Goal: Task Accomplishment & Management: Complete application form

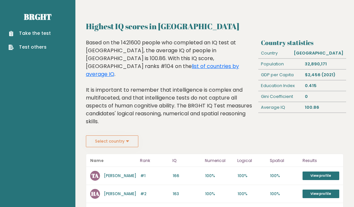
click at [111, 135] on button "Select country" at bounding box center [112, 141] width 53 height 12
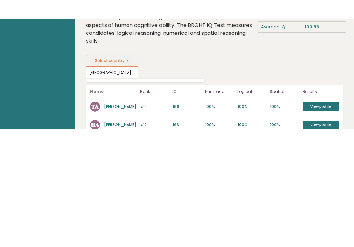
scroll to position [99, 0]
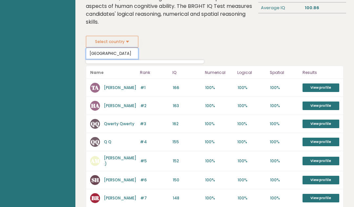
type input "[GEOGRAPHIC_DATA]"
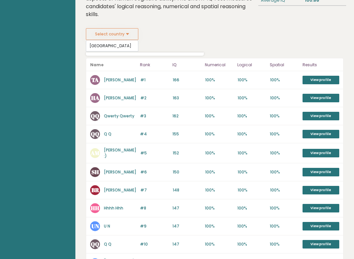
scroll to position [107, 0]
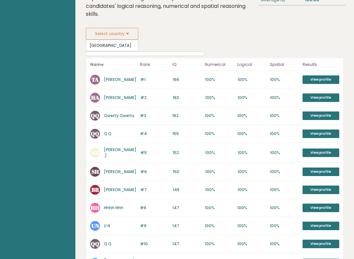
click at [320, 75] on link "View profile" at bounding box center [321, 79] width 37 height 9
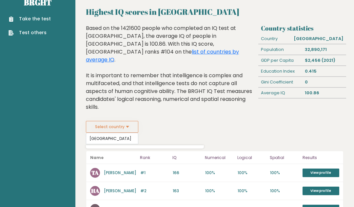
scroll to position [0, 0]
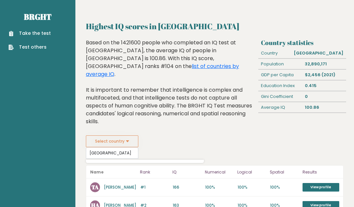
click at [33, 32] on link "Take the test" at bounding box center [30, 33] width 42 height 7
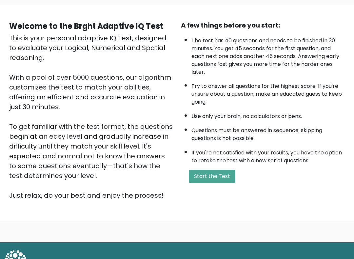
scroll to position [49, 0]
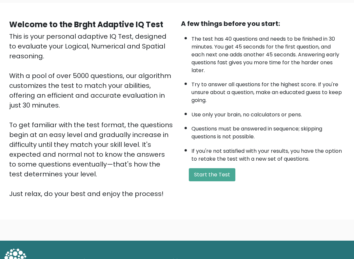
click at [227, 182] on button "Start the Test" at bounding box center [212, 175] width 47 height 13
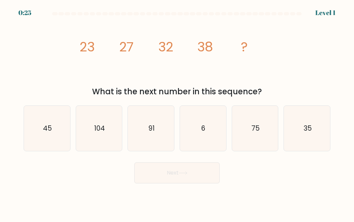
click at [45, 132] on text "45" at bounding box center [47, 129] width 9 height 10
click at [177, 113] on input "a. 45" at bounding box center [177, 112] width 0 height 2
radio input "true"
click at [198, 179] on button "Next" at bounding box center [177, 173] width 85 height 21
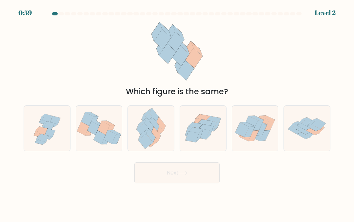
click at [203, 125] on icon at bounding box center [206, 128] width 14 height 6
click at [178, 113] on input "d." at bounding box center [177, 112] width 0 height 2
radio input "true"
click at [185, 172] on icon at bounding box center [183, 174] width 9 height 4
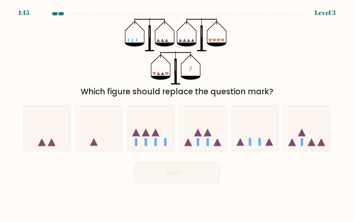
click at [261, 134] on icon at bounding box center [255, 128] width 46 height 38
click at [178, 113] on input "e." at bounding box center [177, 112] width 0 height 2
radio input "true"
click at [190, 174] on button "Next" at bounding box center [177, 173] width 85 height 21
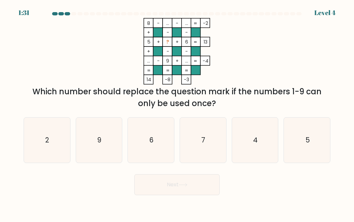
click at [44, 136] on icon "2" at bounding box center [46, 140] width 45 height 45
click at [177, 113] on input "a. 2" at bounding box center [177, 112] width 0 height 2
radio input "true"
click at [200, 188] on button "Next" at bounding box center [177, 185] width 85 height 21
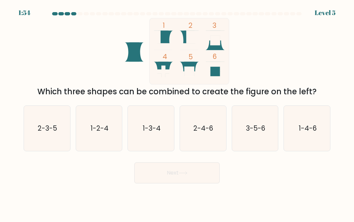
click at [250, 132] on text "3-5-6" at bounding box center [255, 129] width 19 height 10
click at [178, 113] on input "e. 3-5-6" at bounding box center [177, 112] width 0 height 2
radio input "true"
click at [194, 177] on button "Next" at bounding box center [177, 173] width 85 height 21
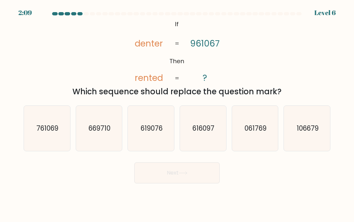
click at [257, 126] on text "061769" at bounding box center [256, 129] width 22 height 10
click at [178, 113] on input "e. 061769" at bounding box center [177, 112] width 0 height 2
radio input "true"
click at [203, 175] on button "Next" at bounding box center [177, 173] width 85 height 21
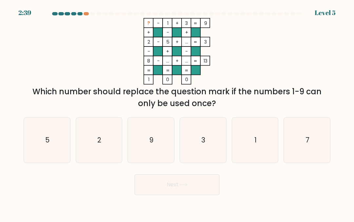
click at [312, 138] on icon "7" at bounding box center [307, 140] width 45 height 45
click at [178, 113] on input "f. 7" at bounding box center [177, 112] width 0 height 2
radio input "true"
click at [206, 191] on button "Next" at bounding box center [177, 185] width 85 height 21
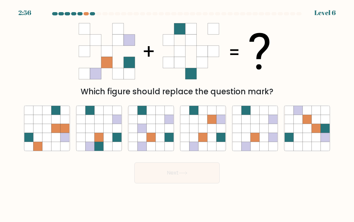
click at [105, 133] on icon at bounding box center [108, 137] width 9 height 9
click at [177, 113] on input "b." at bounding box center [177, 112] width 0 height 2
radio input "true"
click at [109, 128] on icon at bounding box center [108, 128] width 9 height 9
click at [177, 113] on input "b." at bounding box center [177, 112] width 0 height 2
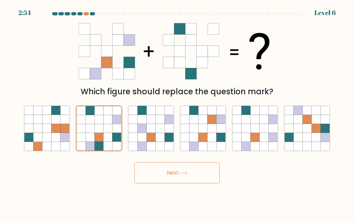
click at [189, 169] on button "Next" at bounding box center [177, 173] width 85 height 21
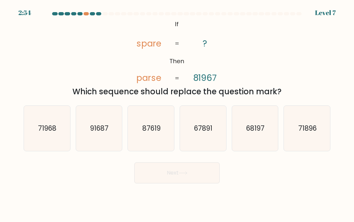
click at [260, 133] on icon "68197" at bounding box center [255, 128] width 45 height 45
click at [178, 113] on input "e. 68197" at bounding box center [177, 112] width 0 height 2
radio input "true"
click at [193, 181] on button "Next" at bounding box center [177, 173] width 85 height 21
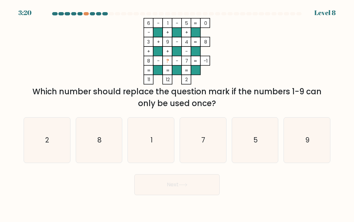
click at [56, 132] on icon "2" at bounding box center [46, 140] width 45 height 45
click at [177, 113] on input "a. 2" at bounding box center [177, 112] width 0 height 2
radio input "true"
click at [182, 192] on button "Next" at bounding box center [177, 185] width 85 height 21
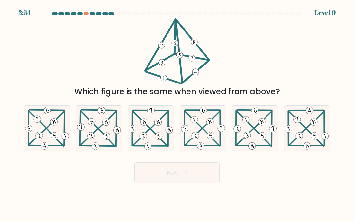
click at [150, 124] on icon at bounding box center [151, 128] width 46 height 45
click at [177, 113] on input "c." at bounding box center [177, 112] width 0 height 2
radio input "true"
click at [175, 183] on button "Next" at bounding box center [177, 173] width 85 height 21
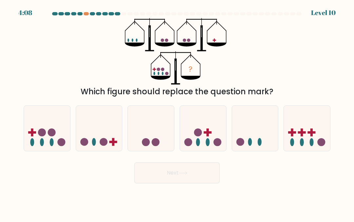
click at [53, 129] on circle at bounding box center [52, 133] width 8 height 8
click at [177, 113] on input "a." at bounding box center [177, 112] width 0 height 2
radio input "true"
click at [195, 177] on button "Next" at bounding box center [177, 173] width 85 height 21
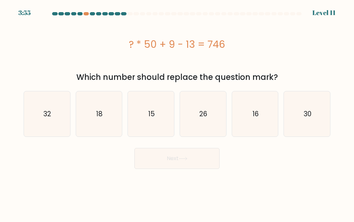
click at [258, 120] on icon "16" at bounding box center [255, 114] width 45 height 45
click at [178, 113] on input "e. 16" at bounding box center [177, 112] width 0 height 2
radio input "true"
click at [188, 156] on button "Next" at bounding box center [177, 158] width 85 height 21
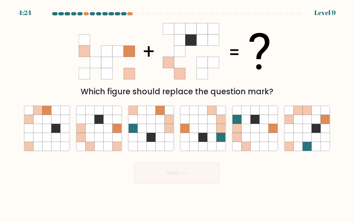
click at [100, 124] on icon at bounding box center [99, 128] width 9 height 9
click at [177, 113] on input "b." at bounding box center [177, 112] width 0 height 2
radio input "true"
click at [193, 173] on button "Next" at bounding box center [177, 173] width 85 height 21
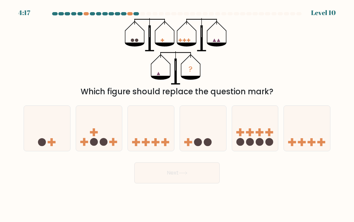
click at [46, 132] on icon at bounding box center [47, 128] width 46 height 38
click at [177, 113] on input "a." at bounding box center [177, 112] width 0 height 2
radio input "true"
click at [196, 174] on button "Next" at bounding box center [177, 173] width 85 height 21
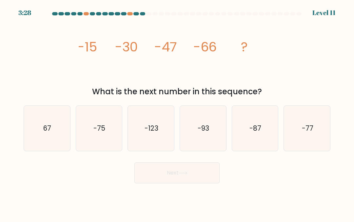
click at [256, 125] on text "-87" at bounding box center [256, 129] width 12 height 10
click at [178, 113] on input "e. -87" at bounding box center [177, 112] width 0 height 2
radio input "true"
click at [192, 176] on button "Next" at bounding box center [177, 173] width 85 height 21
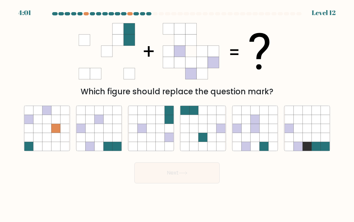
click at [151, 122] on icon at bounding box center [151, 119] width 9 height 9
click at [177, 113] on input "c." at bounding box center [177, 112] width 0 height 2
radio input "true"
click at [99, 129] on icon at bounding box center [99, 128] width 9 height 9
click at [177, 113] on input "b." at bounding box center [177, 112] width 0 height 2
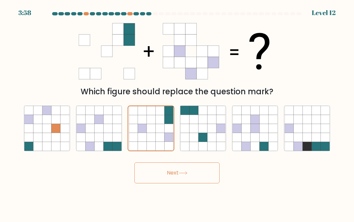
radio input "true"
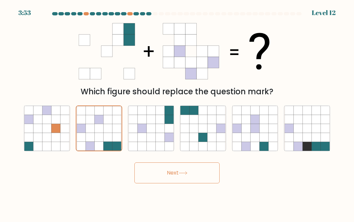
click at [188, 168] on button "Next" at bounding box center [177, 173] width 85 height 21
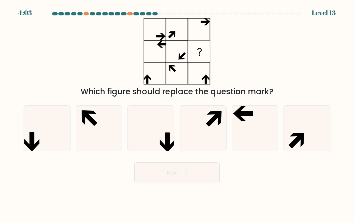
click at [94, 122] on icon at bounding box center [89, 118] width 15 height 15
click at [177, 113] on input "b." at bounding box center [177, 112] width 0 height 2
radio input "true"
click at [190, 179] on button "Next" at bounding box center [177, 173] width 85 height 21
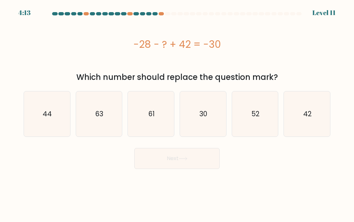
click at [48, 110] on text "44" at bounding box center [47, 114] width 9 height 10
click at [177, 111] on input "a. 44" at bounding box center [177, 112] width 0 height 2
radio input "true"
click at [194, 166] on button "Next" at bounding box center [177, 158] width 85 height 21
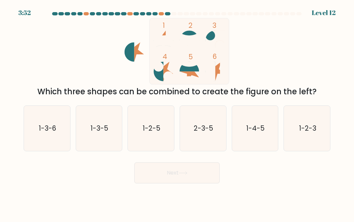
click at [164, 127] on icon "1-2-5" at bounding box center [151, 128] width 45 height 45
click at [177, 113] on input "c. 1-2-5" at bounding box center [177, 112] width 0 height 2
radio input "true"
click at [214, 172] on button "Next" at bounding box center [177, 173] width 85 height 21
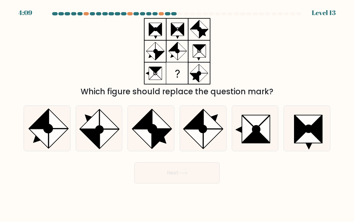
click at [161, 135] on icon at bounding box center [161, 138] width 19 height 19
click at [177, 113] on input "c." at bounding box center [177, 112] width 0 height 2
radio input "true"
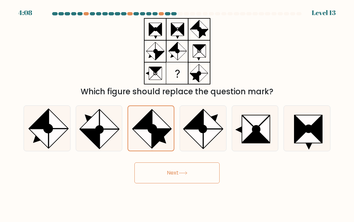
click at [207, 175] on button "Next" at bounding box center [177, 173] width 85 height 21
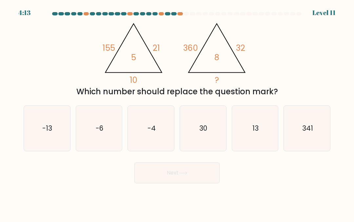
click at [147, 132] on icon "-4" at bounding box center [151, 128] width 45 height 45
click at [177, 113] on input "c. -4" at bounding box center [177, 112] width 0 height 2
radio input "true"
click at [158, 174] on button "Next" at bounding box center [177, 173] width 85 height 21
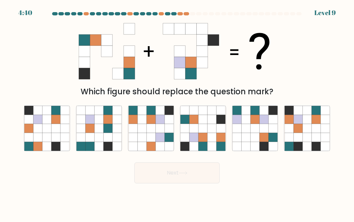
click at [215, 120] on icon at bounding box center [212, 119] width 9 height 9
click at [178, 113] on input "d." at bounding box center [177, 112] width 0 height 2
radio input "true"
click at [197, 172] on button "Next" at bounding box center [177, 173] width 85 height 21
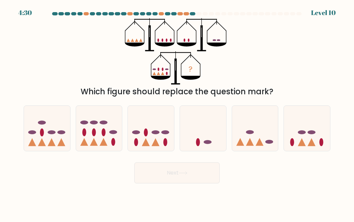
click at [155, 136] on icon at bounding box center [151, 128] width 46 height 38
click at [177, 113] on input "c." at bounding box center [177, 112] width 0 height 2
radio input "true"
click at [203, 180] on button "Next" at bounding box center [177, 173] width 85 height 21
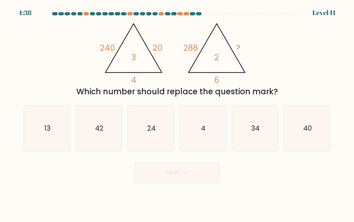
click at [98, 123] on icon "42" at bounding box center [98, 128] width 45 height 45
click at [177, 113] on input "b. 42" at bounding box center [177, 112] width 0 height 2
radio input "true"
click at [192, 163] on button "Next" at bounding box center [177, 173] width 85 height 21
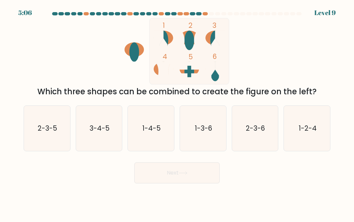
click at [209, 127] on text "1-3-6" at bounding box center [203, 129] width 17 height 10
click at [178, 113] on input "d. 1-3-6" at bounding box center [177, 112] width 0 height 2
radio input "true"
click at [197, 179] on button "Next" at bounding box center [177, 173] width 85 height 21
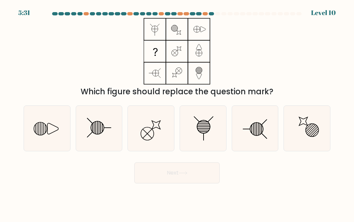
click at [316, 136] on icon at bounding box center [307, 128] width 45 height 45
click at [178, 113] on input "f." at bounding box center [177, 112] width 0 height 2
radio input "true"
click at [196, 176] on button "Next" at bounding box center [177, 173] width 85 height 21
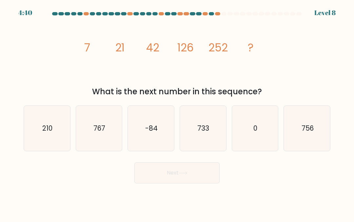
click at [314, 137] on icon "756" at bounding box center [307, 128] width 45 height 45
click at [178, 113] on input "f. 756" at bounding box center [177, 112] width 0 height 2
radio input "true"
click at [200, 171] on button "Next" at bounding box center [177, 173] width 85 height 21
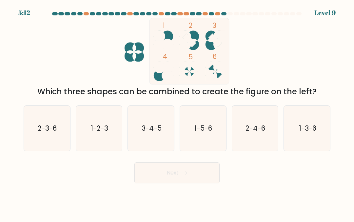
click at [48, 129] on text "2-3-6" at bounding box center [47, 129] width 19 height 10
click at [177, 113] on input "a. 2-3-6" at bounding box center [177, 112] width 0 height 2
radio input "true"
click at [203, 176] on button "Next" at bounding box center [177, 173] width 85 height 21
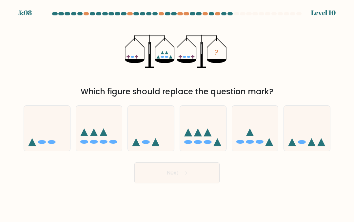
click at [205, 123] on icon at bounding box center [203, 128] width 46 height 38
click at [178, 113] on input "d." at bounding box center [177, 112] width 0 height 2
radio input "true"
click at [99, 129] on icon at bounding box center [99, 128] width 46 height 38
click at [177, 113] on input "b." at bounding box center [177, 112] width 0 height 2
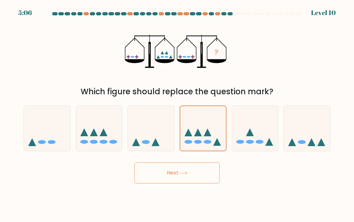
radio input "true"
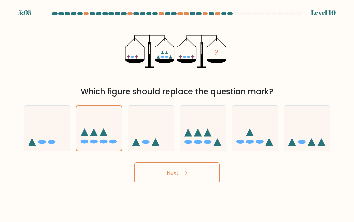
click at [197, 168] on button "Next" at bounding box center [177, 173] width 85 height 21
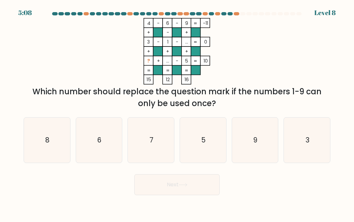
click at [48, 139] on text "8" at bounding box center [47, 141] width 4 height 10
click at [177, 113] on input "a. 8" at bounding box center [177, 112] width 0 height 2
radio input "true"
click at [202, 191] on button "Next" at bounding box center [177, 185] width 85 height 21
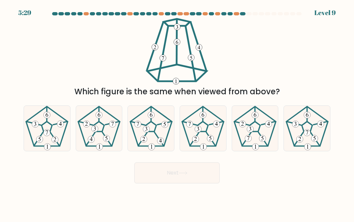
click at [256, 127] on icon at bounding box center [255, 128] width 45 height 45
click at [178, 113] on input "e." at bounding box center [177, 112] width 0 height 2
radio input "true"
click at [187, 163] on button "Next" at bounding box center [177, 173] width 85 height 21
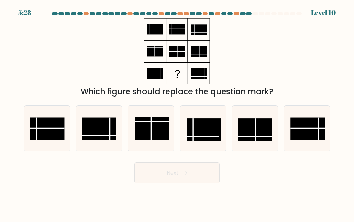
click at [263, 126] on rect at bounding box center [255, 129] width 34 height 23
click at [178, 113] on input "e." at bounding box center [177, 112] width 0 height 2
radio input "true"
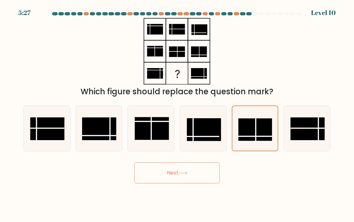
click at [194, 172] on button "Next" at bounding box center [177, 173] width 85 height 21
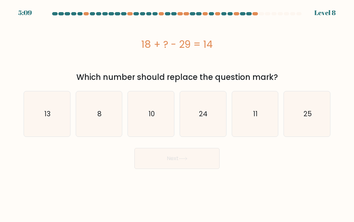
click at [311, 120] on icon "25" at bounding box center [307, 114] width 45 height 45
click at [178, 113] on input "f. 25" at bounding box center [177, 112] width 0 height 2
radio input "true"
click at [204, 165] on button "Next" at bounding box center [177, 158] width 85 height 21
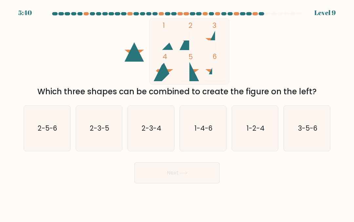
click at [147, 134] on icon "2-3-4" at bounding box center [151, 128] width 45 height 45
click at [177, 113] on input "c. 2-3-4" at bounding box center [177, 112] width 0 height 2
radio input "true"
click at [155, 142] on icon "2-3-4" at bounding box center [151, 128] width 45 height 45
click at [177, 113] on input "c. 2-3-4" at bounding box center [177, 112] width 0 height 2
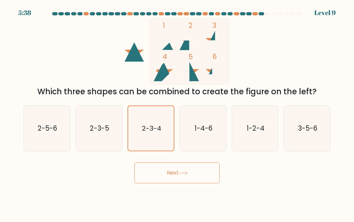
click at [103, 130] on text "2-3-5" at bounding box center [99, 129] width 19 height 10
click at [177, 113] on input "b. 2-3-5" at bounding box center [177, 112] width 0 height 2
radio input "true"
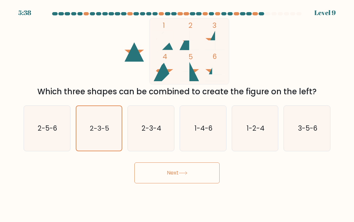
click at [167, 171] on button "Next" at bounding box center [177, 173] width 85 height 21
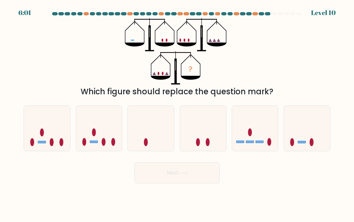
click at [310, 129] on icon at bounding box center [307, 128] width 46 height 38
click at [178, 113] on input "f." at bounding box center [177, 112] width 0 height 2
radio input "true"
click at [194, 167] on button "Next" at bounding box center [177, 173] width 85 height 21
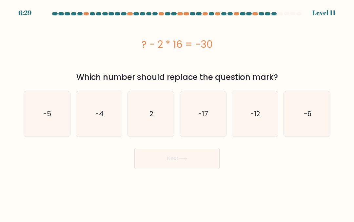
click at [154, 114] on icon "2" at bounding box center [151, 114] width 45 height 45
click at [177, 113] on input "c. 2" at bounding box center [177, 112] width 0 height 2
radio input "true"
click at [170, 159] on button "Next" at bounding box center [177, 158] width 85 height 21
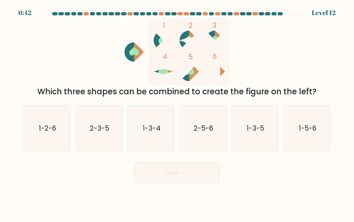
click at [260, 122] on icon "1-3-5" at bounding box center [255, 128] width 45 height 45
click at [178, 113] on input "e. 1-3-5" at bounding box center [177, 112] width 0 height 2
radio input "true"
click at [194, 173] on button "Next" at bounding box center [177, 173] width 85 height 21
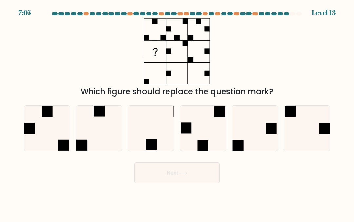
click at [260, 118] on icon at bounding box center [255, 128] width 45 height 45
click at [178, 113] on input "e." at bounding box center [177, 112] width 0 height 2
radio input "true"
click at [199, 167] on button "Next" at bounding box center [177, 173] width 85 height 21
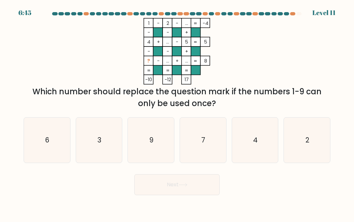
click at [38, 146] on icon "6" at bounding box center [46, 140] width 45 height 45
click at [177, 113] on input "a. 6" at bounding box center [177, 112] width 0 height 2
radio input "true"
click at [198, 184] on button "Next" at bounding box center [177, 185] width 85 height 21
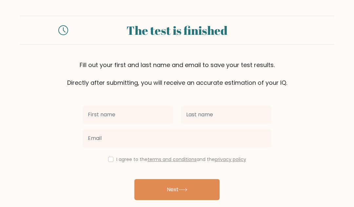
click at [147, 114] on input "text" at bounding box center [128, 114] width 91 height 18
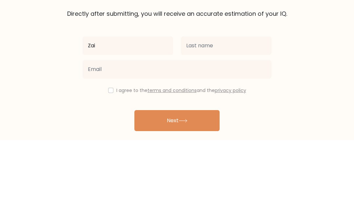
type input "Zai"
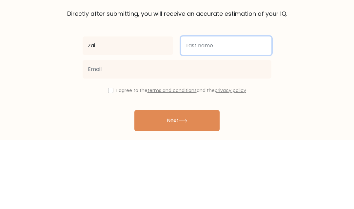
click at [221, 105] on input "text" at bounding box center [226, 114] width 91 height 18
type input "Ami"
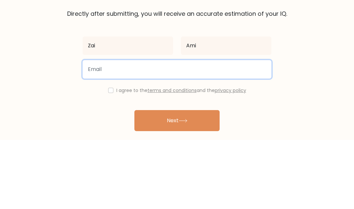
click at [207, 129] on input "email" at bounding box center [177, 138] width 189 height 18
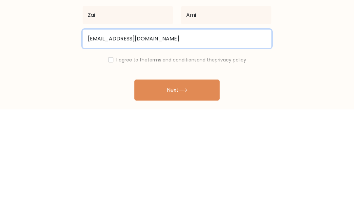
type input "yzainabamiri12@gmail.com"
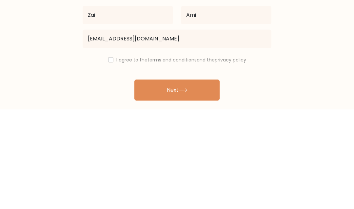
click at [116, 156] on label "I agree to the terms and conditions and the privacy policy" at bounding box center [181, 159] width 130 height 7
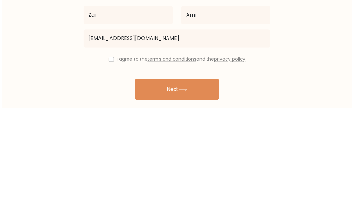
scroll to position [24, 0]
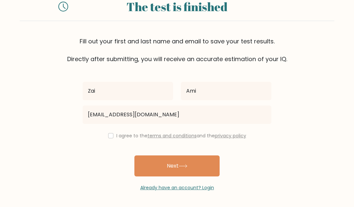
click at [149, 135] on link "terms and conditions" at bounding box center [172, 135] width 49 height 7
click at [108, 135] on input "checkbox" at bounding box center [110, 135] width 5 height 5
checkbox input "true"
click at [201, 164] on button "Next" at bounding box center [177, 165] width 85 height 21
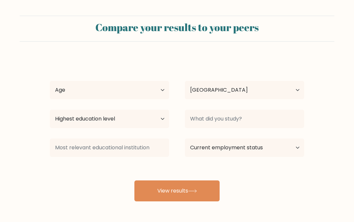
select select "BE"
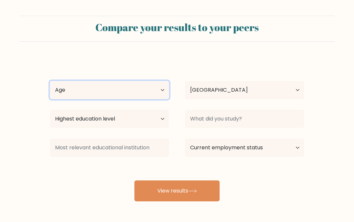
click at [80, 92] on select "Age Under [DEMOGRAPHIC_DATA] [DEMOGRAPHIC_DATA] [DEMOGRAPHIC_DATA] [DEMOGRAPHIC…" at bounding box center [109, 90] width 119 height 18
select select "min_18"
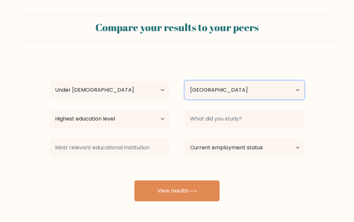
click at [246, 88] on select "Country [GEOGRAPHIC_DATA] [GEOGRAPHIC_DATA] [GEOGRAPHIC_DATA] [US_STATE] [GEOGR…" at bounding box center [244, 90] width 119 height 18
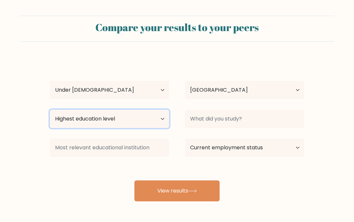
click at [67, 120] on select "Highest education level No schooling Primary Lower Secondary Upper Secondary Oc…" at bounding box center [109, 119] width 119 height 18
select select "lower_secondary"
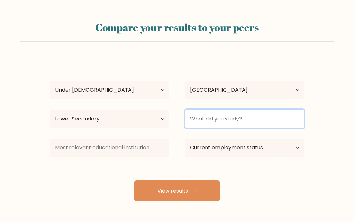
click at [267, 120] on input at bounding box center [244, 119] width 119 height 18
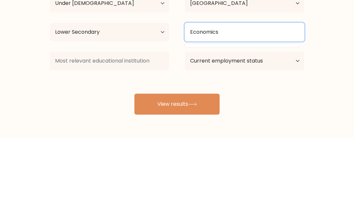
type input "Economics"
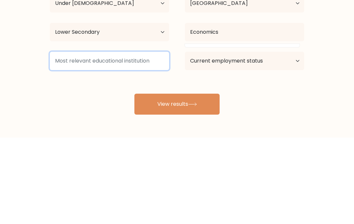
click at [72, 139] on input at bounding box center [109, 148] width 119 height 18
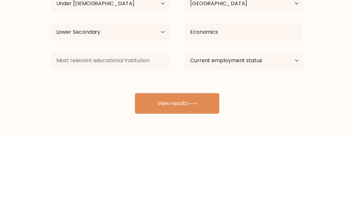
scroll to position [26, 0]
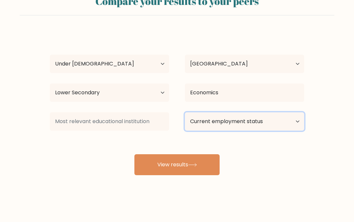
click at [282, 124] on select "Current employment status Employed Student Retired Other / prefer not to answer" at bounding box center [244, 122] width 119 height 18
select select "student"
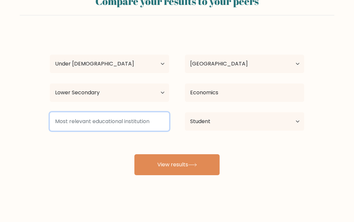
click at [84, 121] on input at bounding box center [109, 122] width 119 height 18
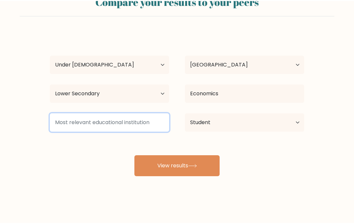
scroll to position [24, 0]
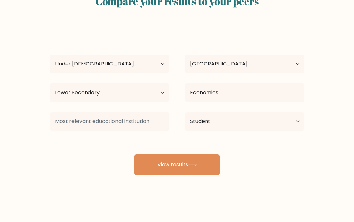
click at [194, 162] on button "View results" at bounding box center [177, 165] width 85 height 21
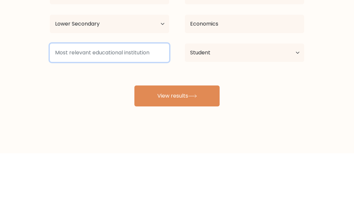
click at [82, 115] on input at bounding box center [109, 124] width 119 height 18
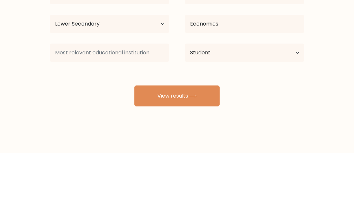
click at [33, 64] on form "Compare your results to your peers Zai Ami Age Under [DEMOGRAPHIC_DATA] [DEMOGR…" at bounding box center [177, 84] width 354 height 186
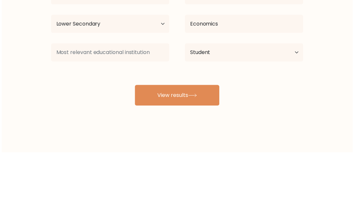
scroll to position [26, 0]
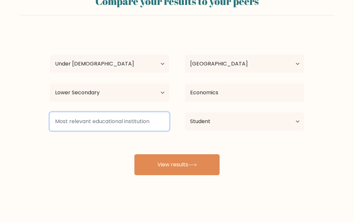
click at [84, 121] on input at bounding box center [109, 122] width 119 height 18
click at [63, 131] on input "[PERSON_NAME]" at bounding box center [109, 122] width 119 height 18
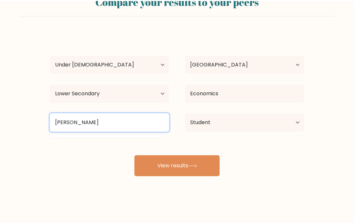
scroll to position [24, 0]
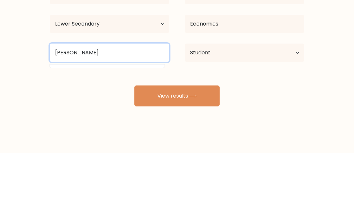
type input "[PERSON_NAME]"
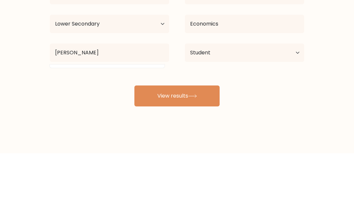
click at [70, 69] on div "[PERSON_NAME] Age Under [DEMOGRAPHIC_DATA] [DEMOGRAPHIC_DATA] [DEMOGRAPHIC_DATA…" at bounding box center [177, 105] width 263 height 144
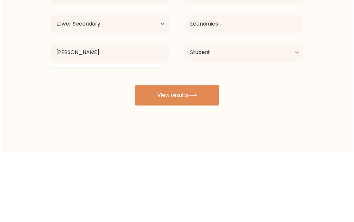
scroll to position [26, 0]
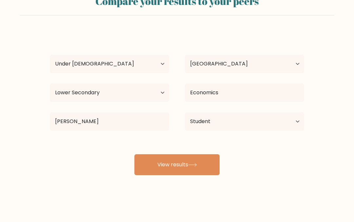
click at [181, 162] on button "View results" at bounding box center [177, 165] width 85 height 21
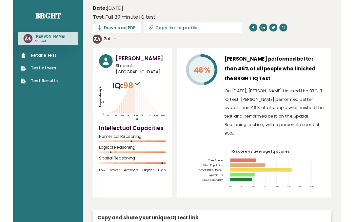
scroll to position [9, 0]
